Goal: Information Seeking & Learning: Learn about a topic

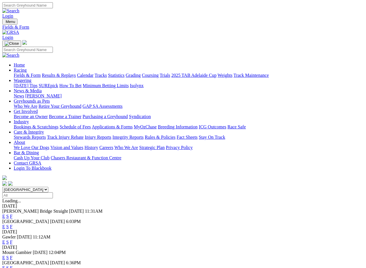
click at [19, 73] on link "Fields & Form" at bounding box center [27, 75] width 27 height 5
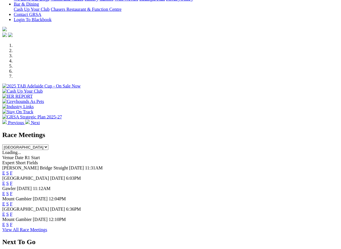
scroll to position [138, 0]
click at [13, 222] on link "F" at bounding box center [11, 224] width 3 height 5
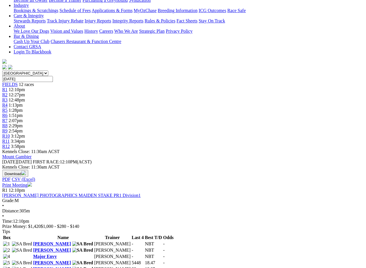
scroll to position [116, 1]
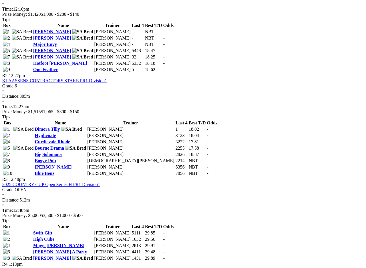
scroll to position [328, 1]
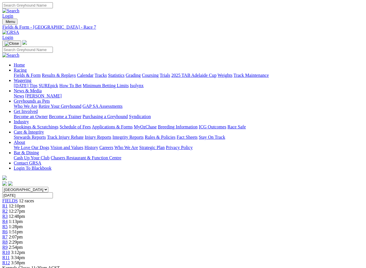
scroll to position [1, 0]
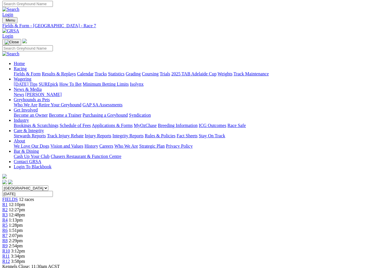
click at [17, 71] on link "Fields & Form" at bounding box center [27, 73] width 27 height 5
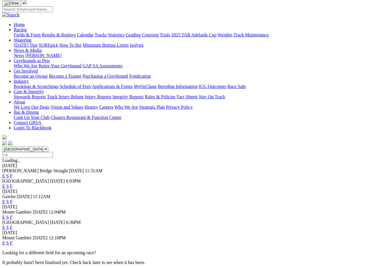
scroll to position [41, 0]
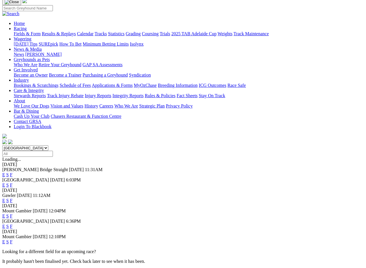
click at [13, 238] on link "F" at bounding box center [11, 241] width 3 height 5
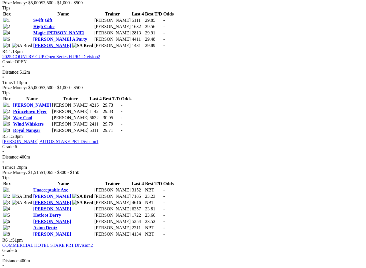
scroll to position [543, 0]
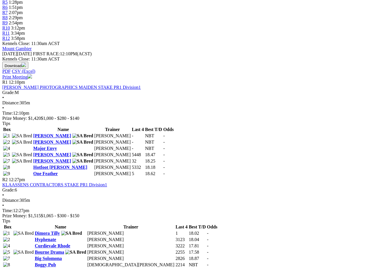
scroll to position [205, 0]
